Goal: Transaction & Acquisition: Purchase product/service

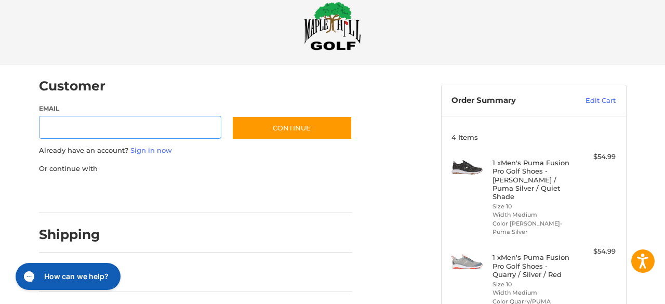
scroll to position [18, 0]
click at [593, 102] on link "Edit Cart" at bounding box center [589, 101] width 52 height 10
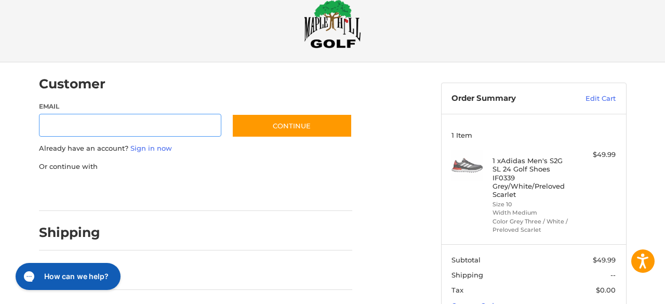
scroll to position [22, 0]
